Goal: Task Accomplishment & Management: Use online tool/utility

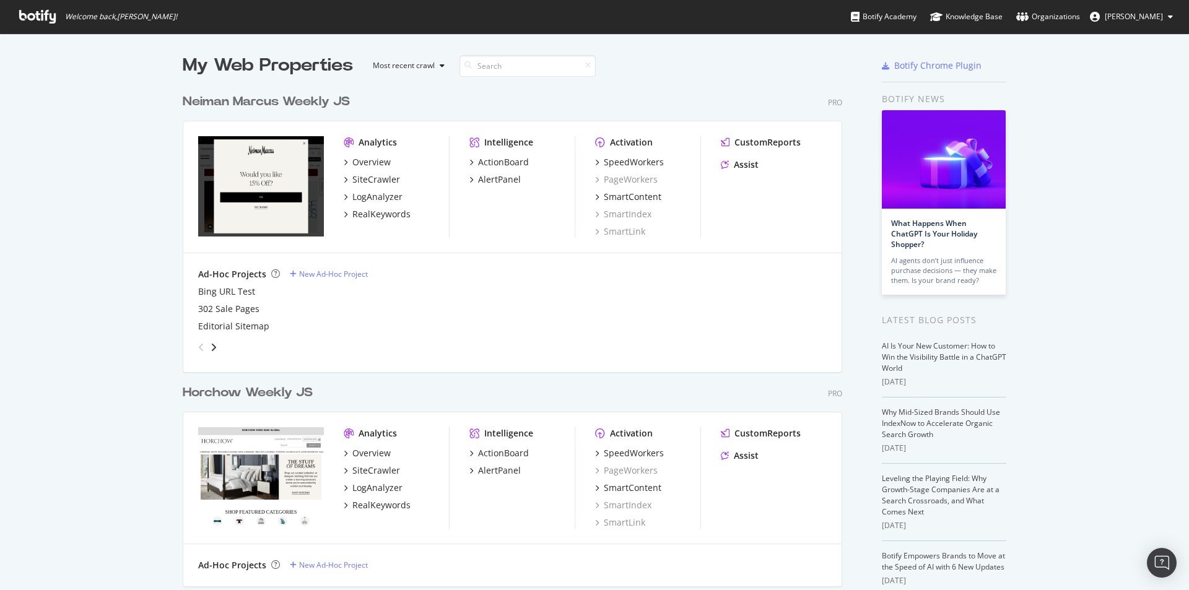
scroll to position [581, 1170]
click at [361, 175] on div "SiteCrawler" at bounding box center [376, 179] width 48 height 12
